Goal: Information Seeking & Learning: Learn about a topic

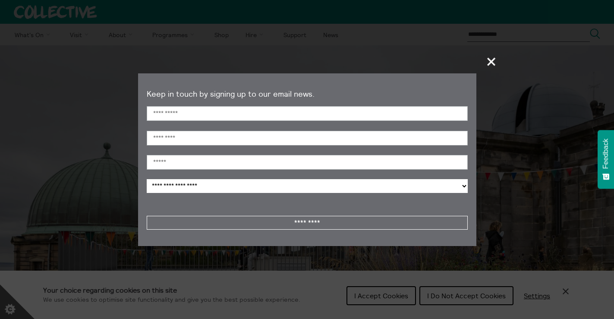
click at [494, 56] on span "+" at bounding box center [491, 61] width 25 height 25
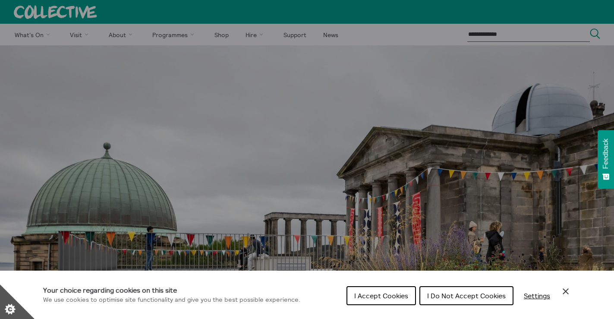
click at [368, 291] on span "I Accept Cookies" at bounding box center [381, 295] width 54 height 9
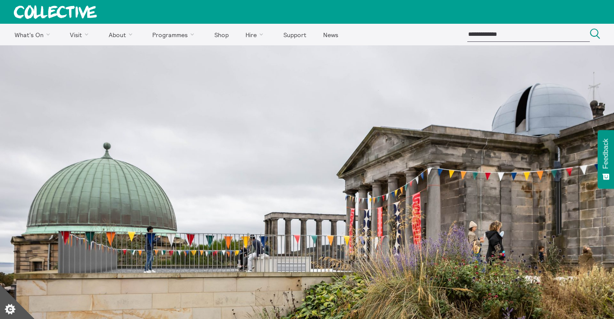
scroll to position [730, 0]
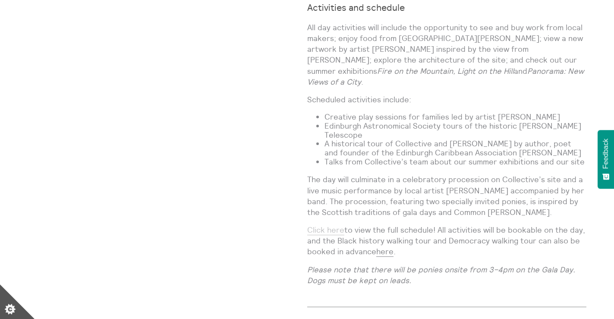
click at [335, 225] on link "Click here" at bounding box center [325, 230] width 37 height 10
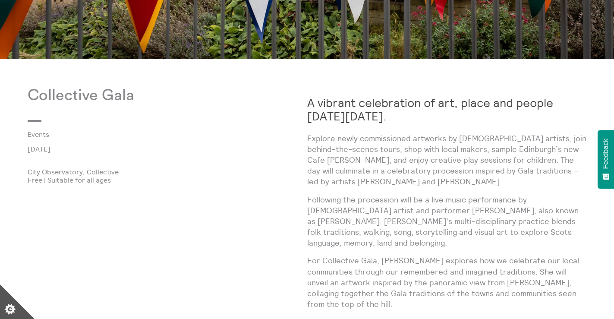
scroll to position [298, 0]
